Goal: Information Seeking & Learning: Understand process/instructions

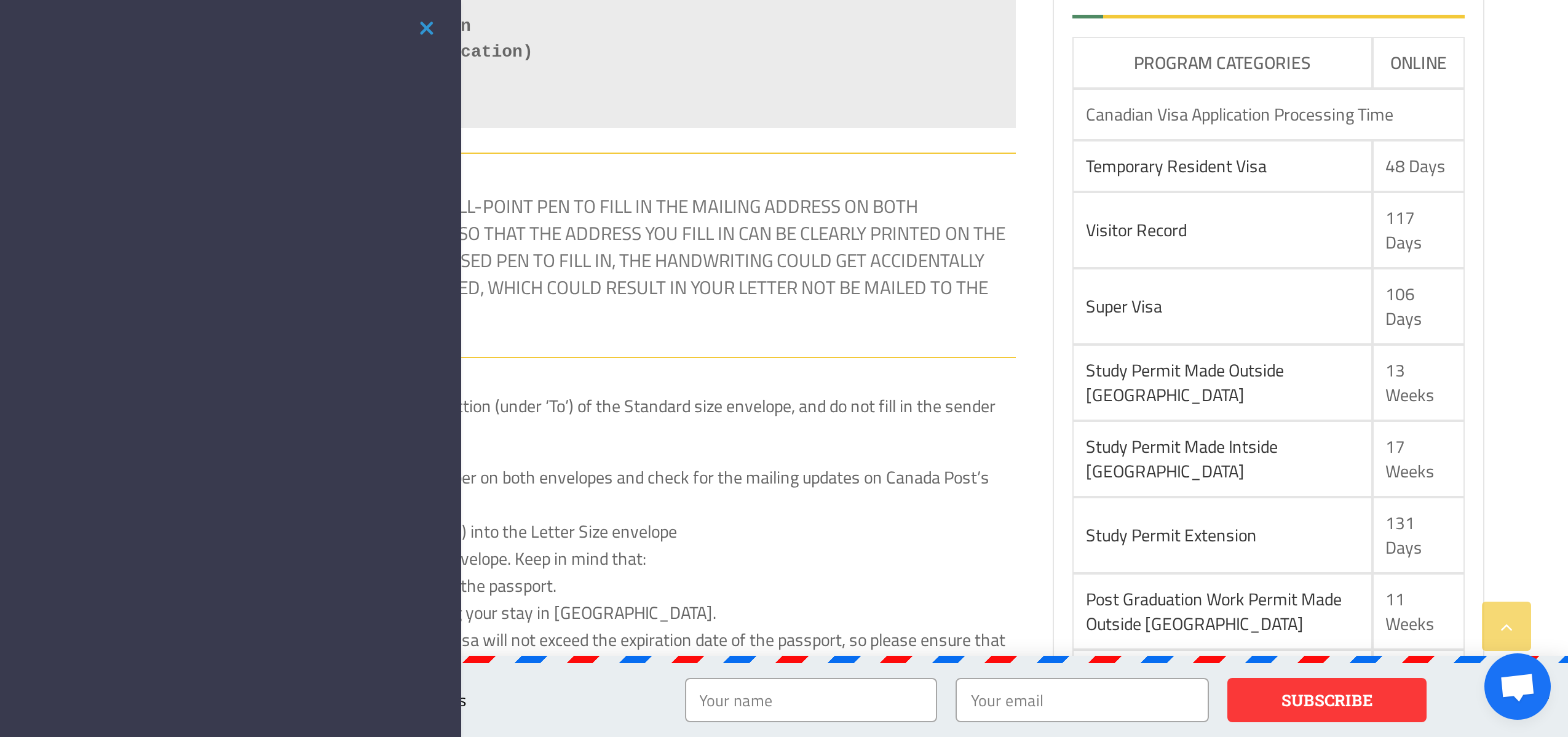
scroll to position [645, 0]
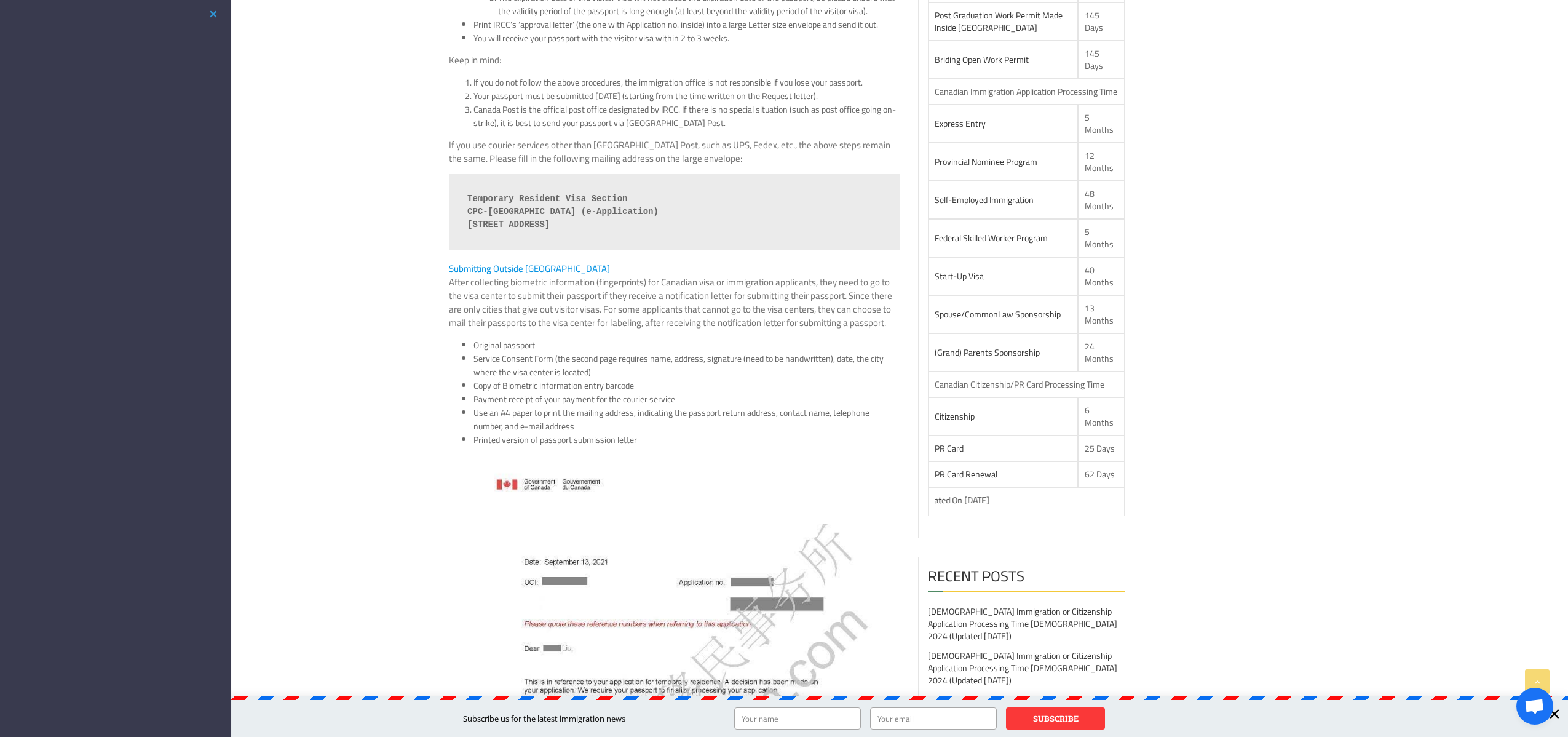
click at [543, 67] on p "Keep in mind:" at bounding box center [675, 60] width 451 height 13
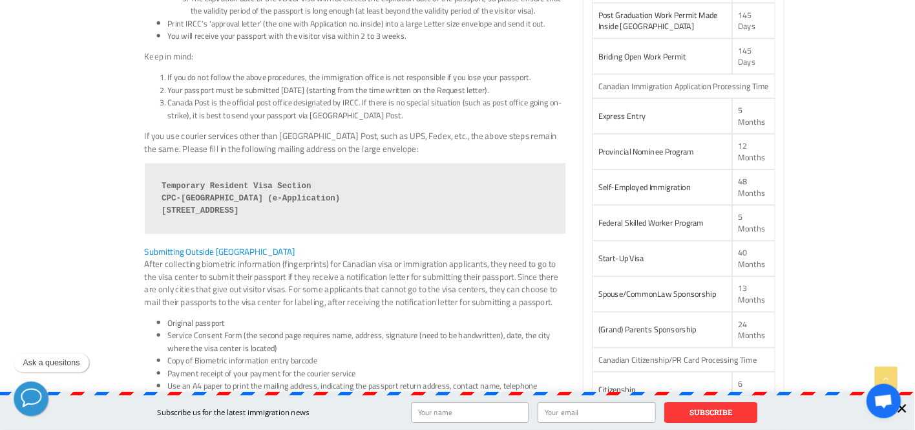
scroll to position [676, 0]
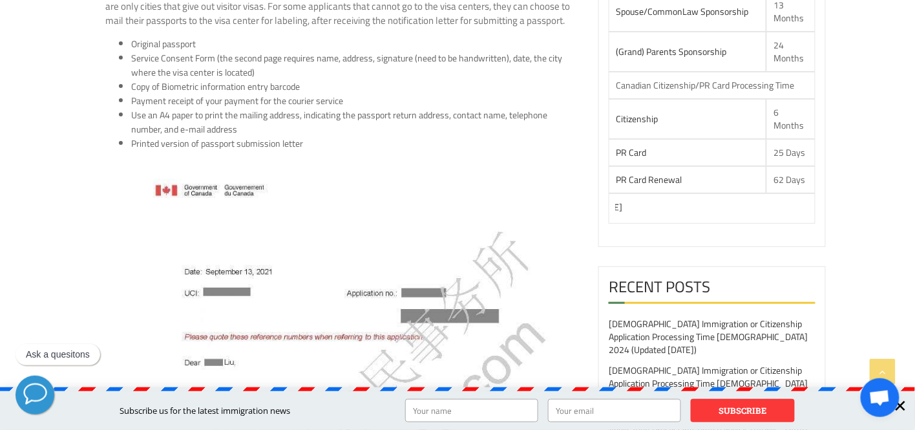
scroll to position [967, 0]
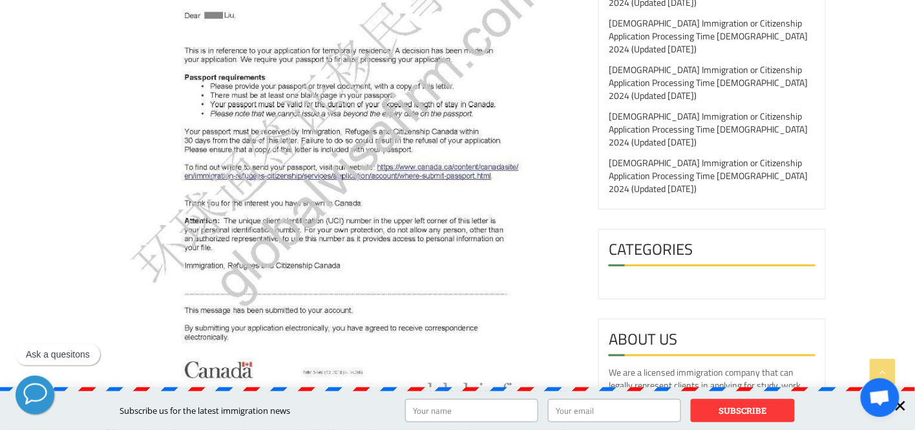
drag, startPoint x: 229, startPoint y: 134, endPoint x: 204, endPoint y: 125, distance: 27.2
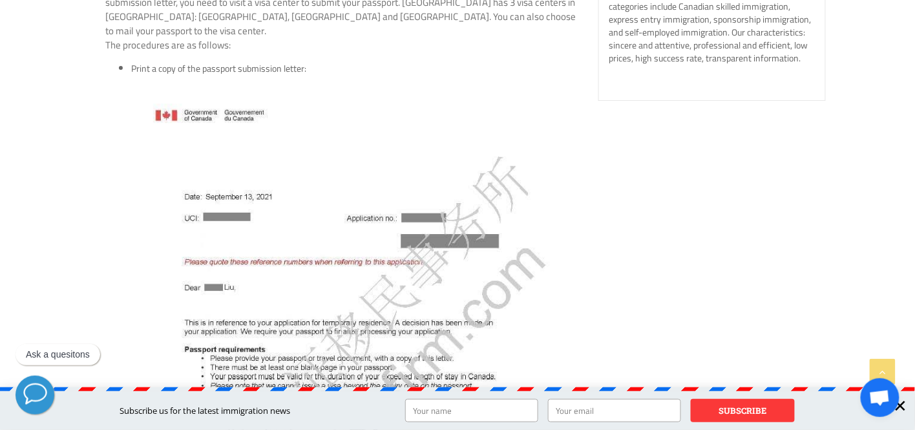
scroll to position [1773, 0]
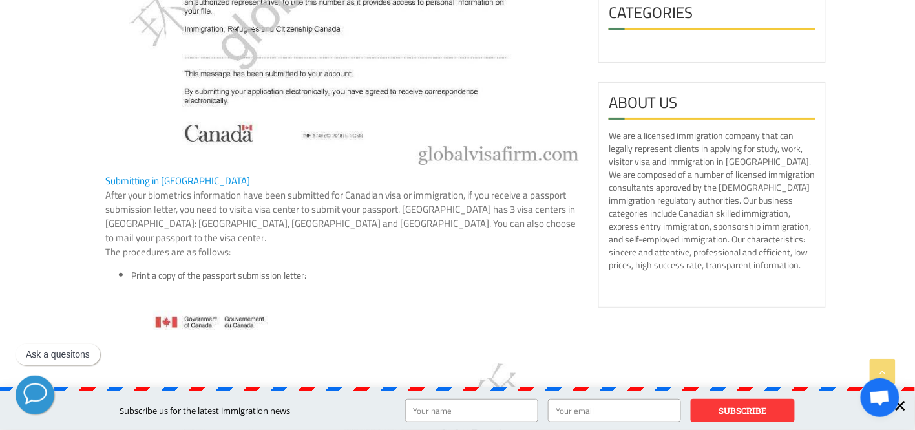
scroll to position [1938, 0]
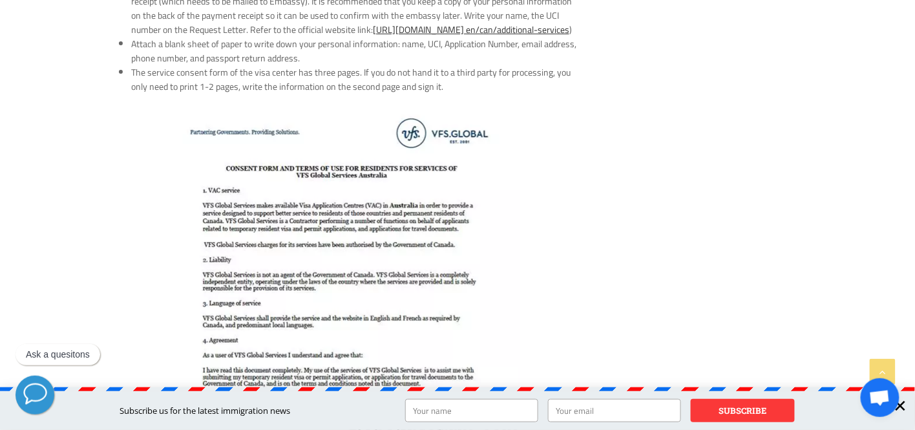
scroll to position [2512, 0]
